Goal: Book appointment/travel/reservation

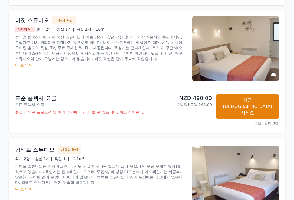
scroll to position [81, 0]
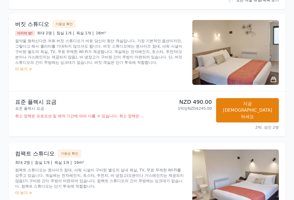
click at [22, 67] on font "더 보기 >" at bounding box center [23, 69] width 17 height 4
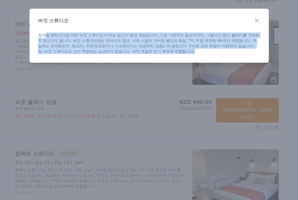
drag, startPoint x: 191, startPoint y: 53, endPoint x: 44, endPoint y: 36, distance: 148.7
click at [44, 36] on div "닫다 버짓 스튜디오 절약을 원하신다면 저희 버짓 스튜디오가 바로 당신이 찾던 객실입니다. 가장 기본적인 옵션이지만, 그렇다고 해서 퀄리티를 기…" at bounding box center [148, 36] width 239 height 54
click at [44, 36] on font "절약을 원하신다면 저희 버짓 스튜디오가 바로 당신이 찾던 객실입니다. 가장 기본적인 옵션이지만, 그렇다고 해서 퀄리티를 기대하지 않으셔도 됩니…" at bounding box center [148, 43] width 221 height 21
drag, startPoint x: 43, startPoint y: 36, endPoint x: 183, endPoint y: 55, distance: 141.9
click at [181, 55] on div "닫다 버짓 스튜디오 절약을 원하신다면 저희 버짓 스튜디오가 바로 당신이 찾던 객실입니다. 가장 기본적인 옵션이지만, 그렇다고 해서 퀄리티를 기…" at bounding box center [148, 36] width 239 height 54
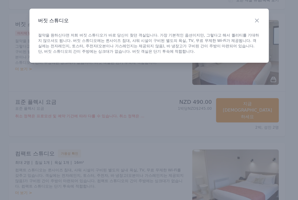
click at [195, 52] on p "절약을 원하신다면 저희 버짓 스튜디오가 바로 당신이 찾던 객실입니다. 가장 기본적인 옵션이지만, 그렇다고 해서 퀄리티를 기대하지 않으셔도 됩니…" at bounding box center [149, 43] width 222 height 22
click at [257, 19] on icon "button" at bounding box center [257, 20] width 6 height 6
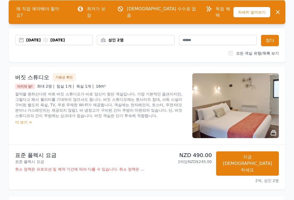
scroll to position [54, 0]
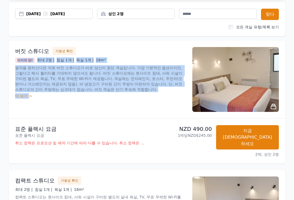
drag, startPoint x: 16, startPoint y: 66, endPoint x: 30, endPoint y: 100, distance: 36.3
click at [30, 100] on div "버짓 스튜디오 가용성 확인 마지막 방! 최대 2명 | 침실 1개 | 욕실 1개 | 16m² 절약을 원하신다면 저희 버짓 스튜디오가 바로 당신이…" at bounding box center [147, 80] width 277 height 78
click at [30, 100] on div "버짓 스튜디오 가용성 확인 마지막 방! 최대 2명 | 침실 1개 | 욕실 1개 | 16m² 절약을 원하신다면 저희 버짓 스튜디오가 바로 당신이…" at bounding box center [100, 79] width 171 height 65
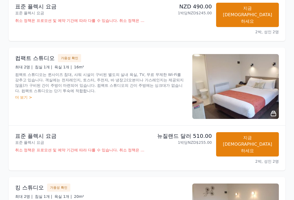
scroll to position [270, 0]
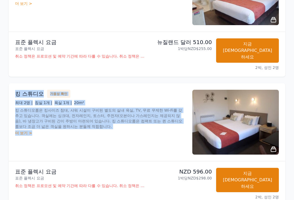
drag, startPoint x: 12, startPoint y: 70, endPoint x: 40, endPoint y: 112, distance: 50.5
click at [40, 112] on div "킹 스튜디오 가용성 확인 최대 2명 | 침실 1개 | 욕실 1개 | 20m² 킹 스튜디오룸은 킹사이즈 침대, 샤워 시설이 구비된 별도의 실내 …" at bounding box center [147, 122] width 277 height 78
click at [40, 112] on div "킹 스튜디오 가용성 확인 최대 2명 | 침실 1개 | 욕실 1개 | 20m² 킹 스튜디오룸은 킹사이즈 침대, 샤워 시설이 구비된 별도의 실내 …" at bounding box center [100, 122] width 171 height 65
